Goal: Task Accomplishment & Management: Use online tool/utility

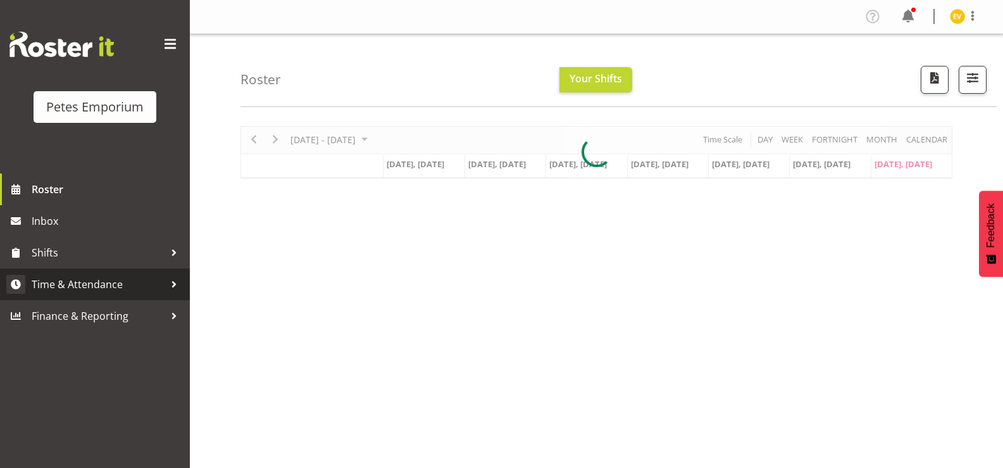
click at [135, 288] on span "Time & Attendance" at bounding box center [98, 284] width 133 height 19
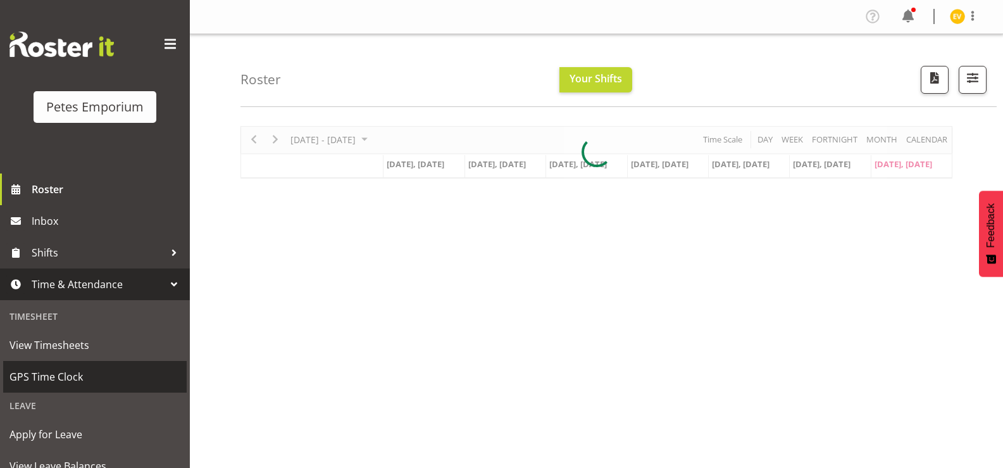
click at [99, 393] on link "GPS Time Clock" at bounding box center [95, 377] width 184 height 32
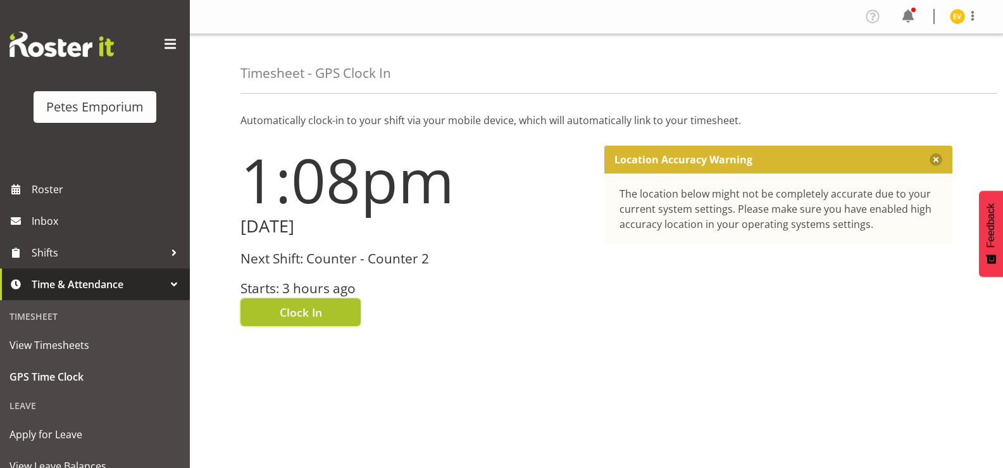
click at [305, 304] on span "Clock In" at bounding box center [301, 312] width 42 height 16
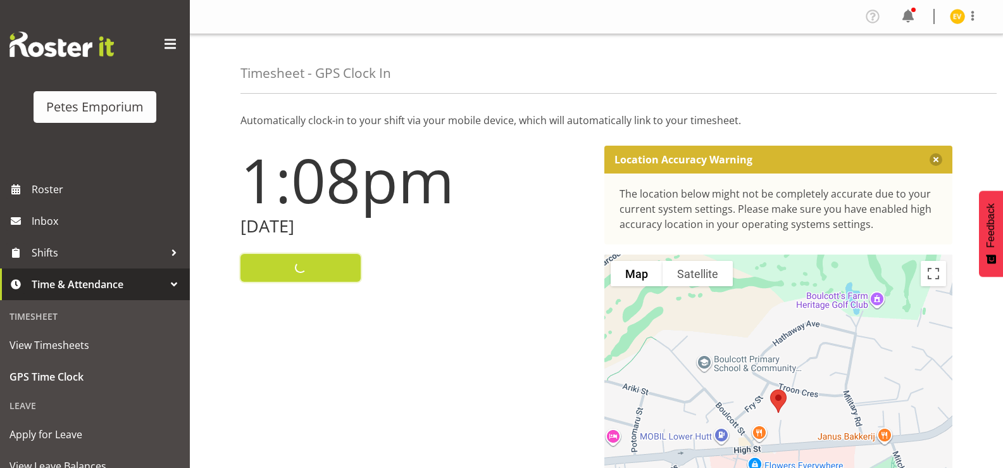
click at [962, 18] on img at bounding box center [957, 16] width 15 height 15
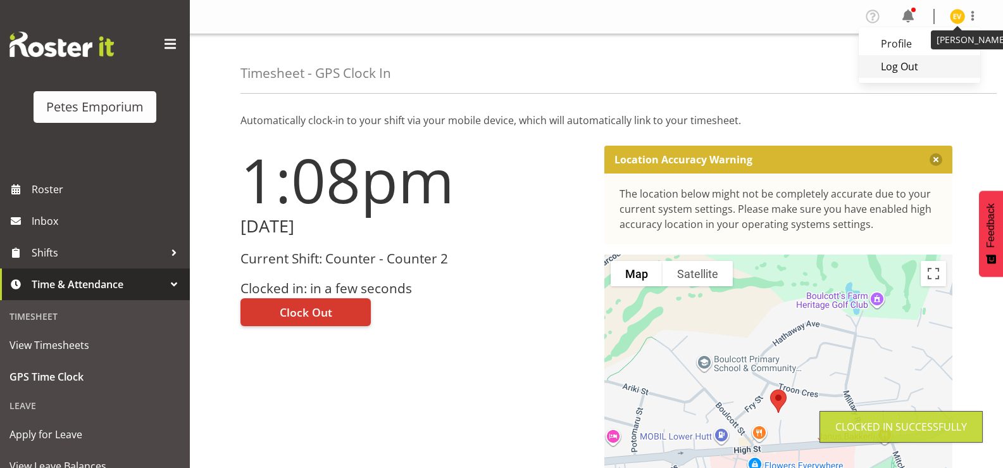
click at [905, 63] on link "Log Out" at bounding box center [920, 66] width 122 height 23
